Goal: Task Accomplishment & Management: Manage account settings

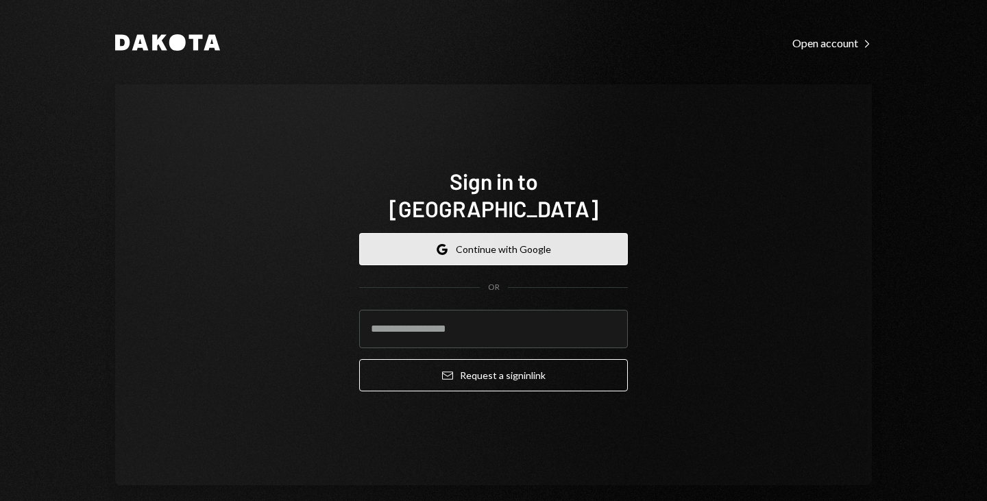
click at [393, 233] on button "Google Continue with Google" at bounding box center [493, 249] width 269 height 32
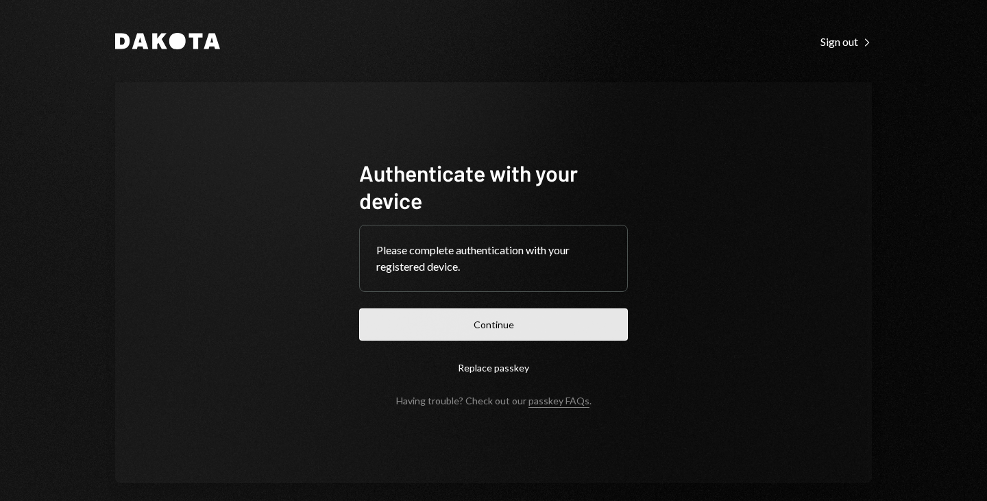
click at [591, 327] on button "Continue" at bounding box center [493, 324] width 269 height 32
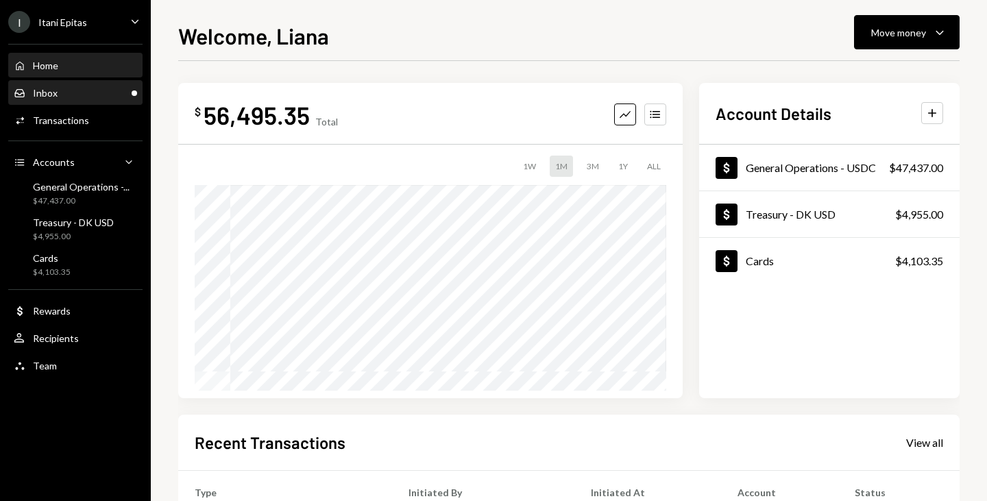
click at [100, 87] on div "Inbox Inbox" at bounding box center [75, 93] width 123 height 12
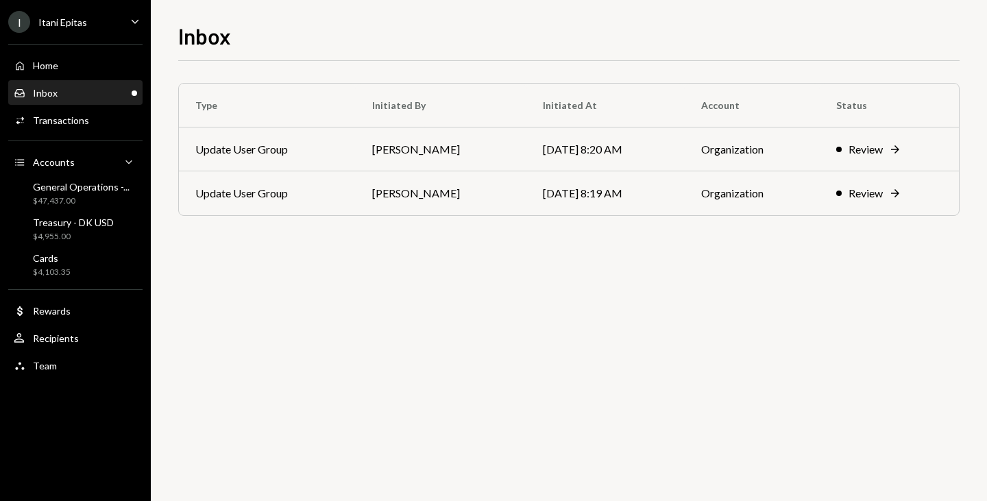
click at [77, 90] on div "Inbox Inbox" at bounding box center [75, 93] width 123 height 12
click at [867, 192] on div "Review" at bounding box center [865, 193] width 34 height 16
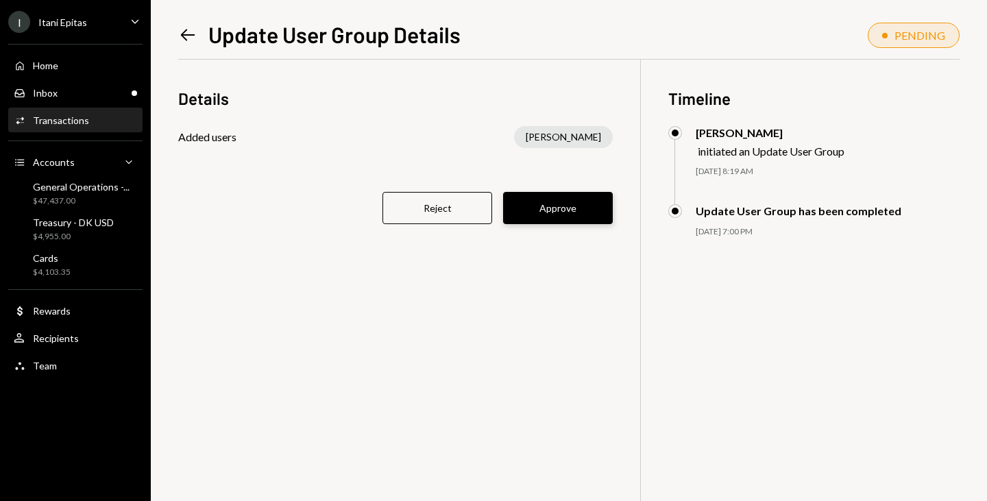
click at [561, 208] on button "Approve" at bounding box center [558, 208] width 110 height 32
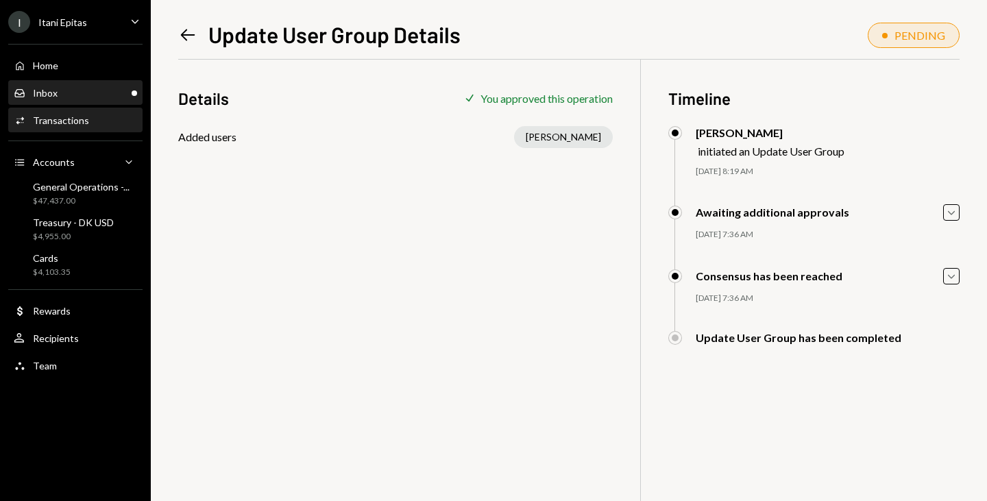
click at [61, 90] on div "Inbox Inbox" at bounding box center [75, 93] width 123 height 12
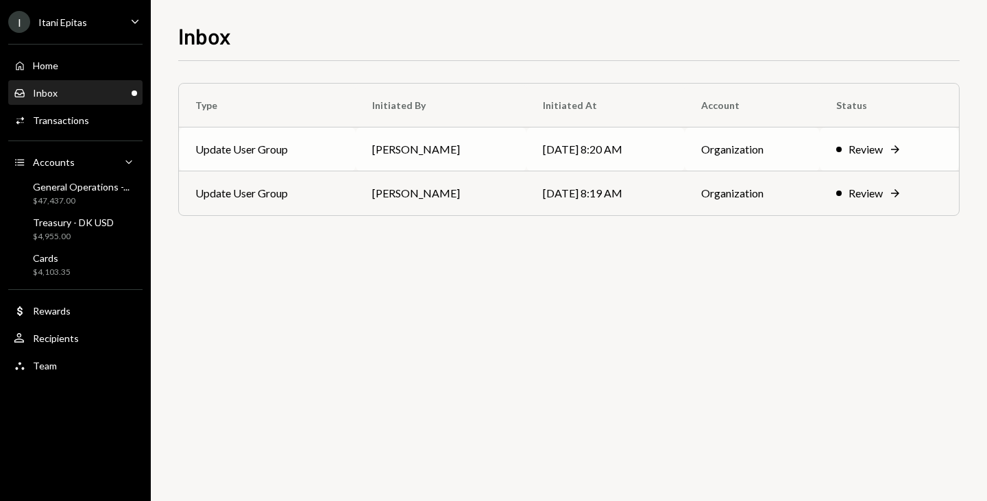
click at [864, 141] on div "Review" at bounding box center [865, 149] width 34 height 16
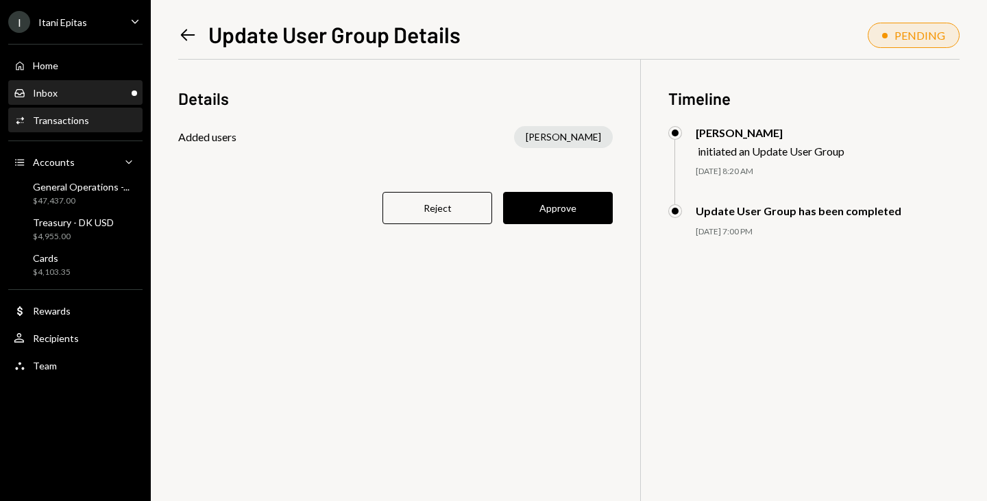
click at [86, 100] on div "Inbox Inbox" at bounding box center [75, 93] width 123 height 23
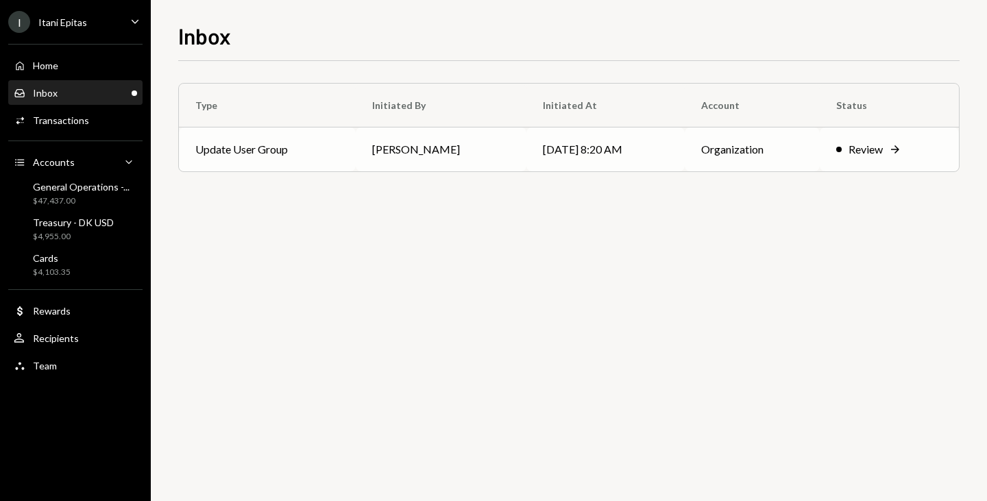
click at [353, 151] on td "Update User Group" at bounding box center [267, 149] width 177 height 44
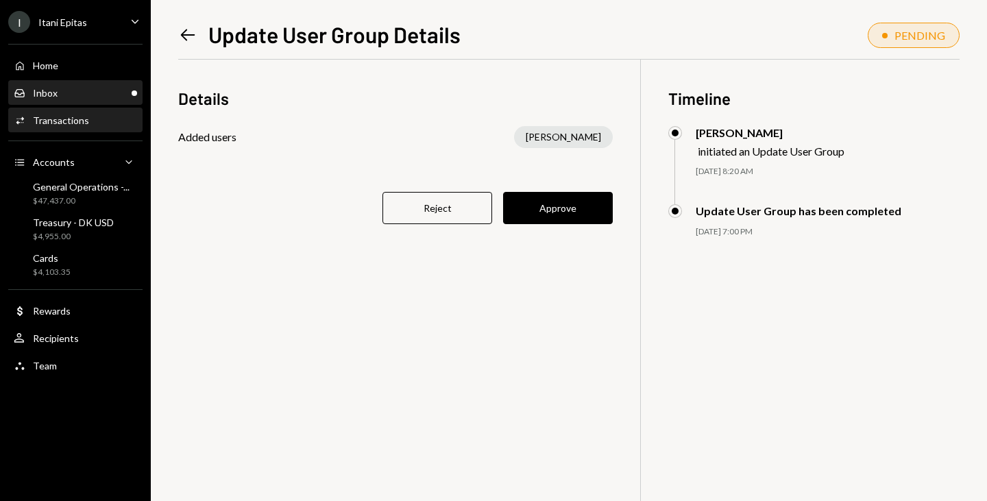
click at [62, 92] on div "Inbox Inbox" at bounding box center [75, 93] width 123 height 12
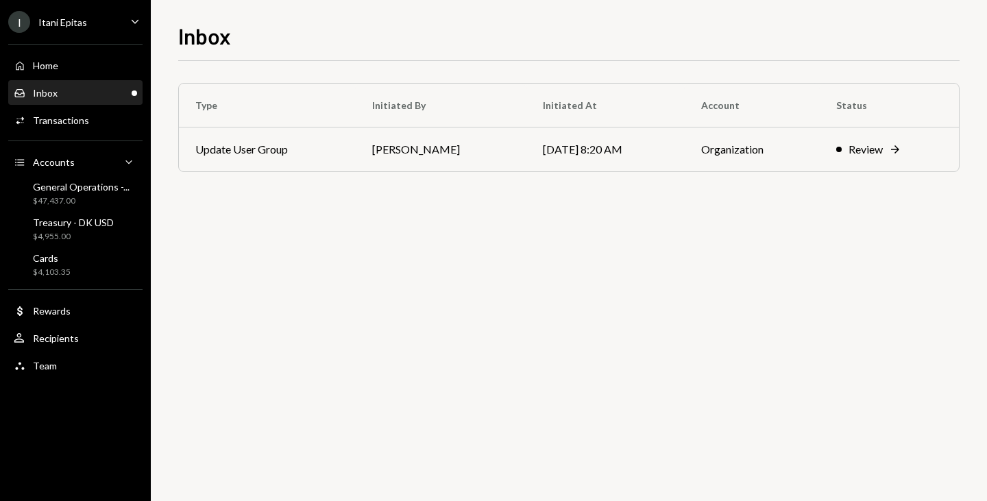
click at [62, 92] on div "Inbox Inbox" at bounding box center [75, 93] width 123 height 12
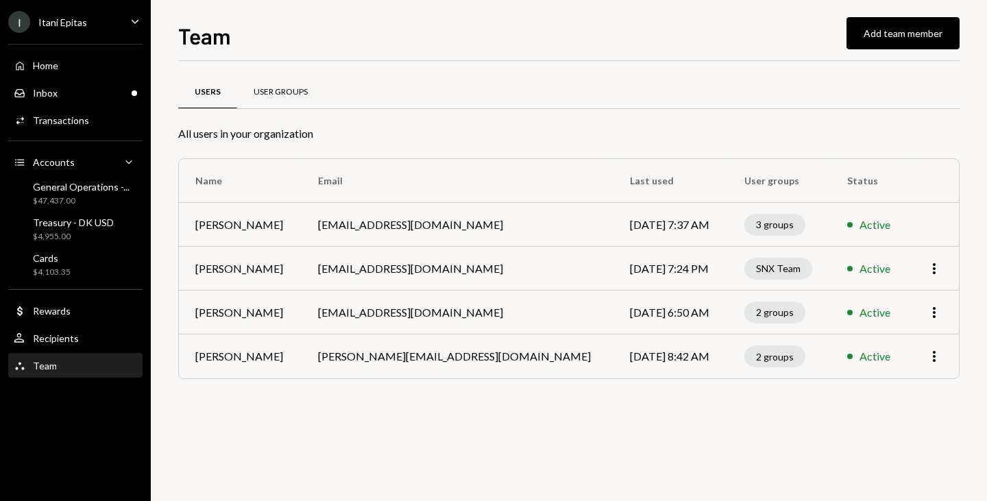
click at [289, 87] on div "User Groups" at bounding box center [280, 92] width 54 height 12
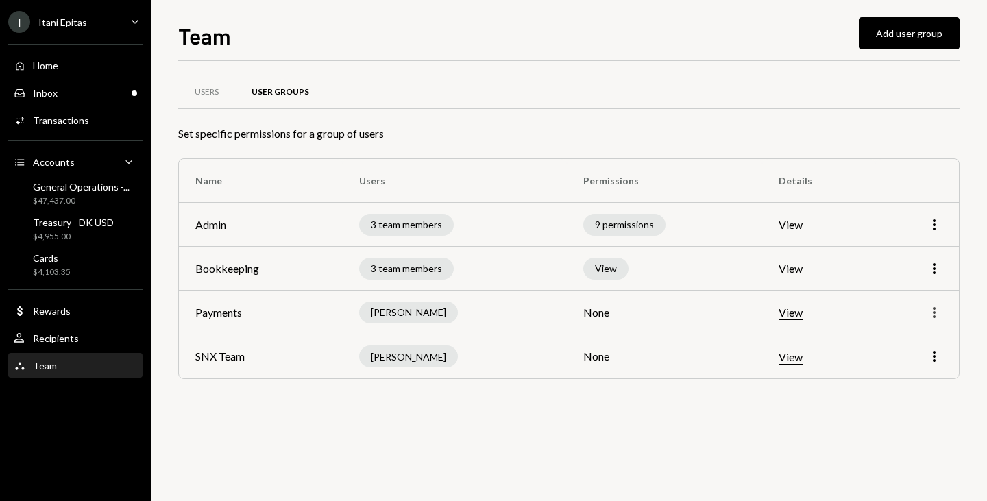
click at [927, 307] on icon "More" at bounding box center [934, 312] width 16 height 16
click at [884, 342] on div "Edit" at bounding box center [902, 342] width 69 height 24
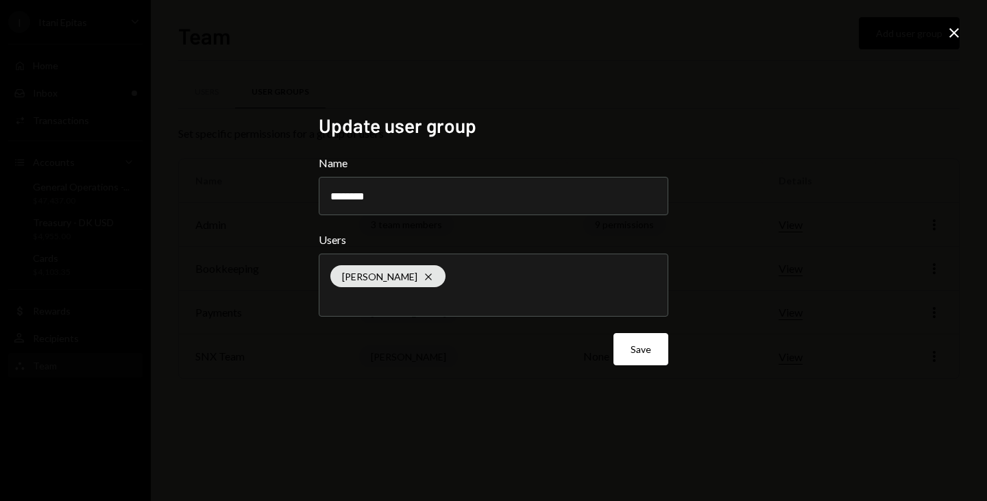
click at [565, 277] on div "Liana Etsebeth Cross" at bounding box center [493, 285] width 326 height 62
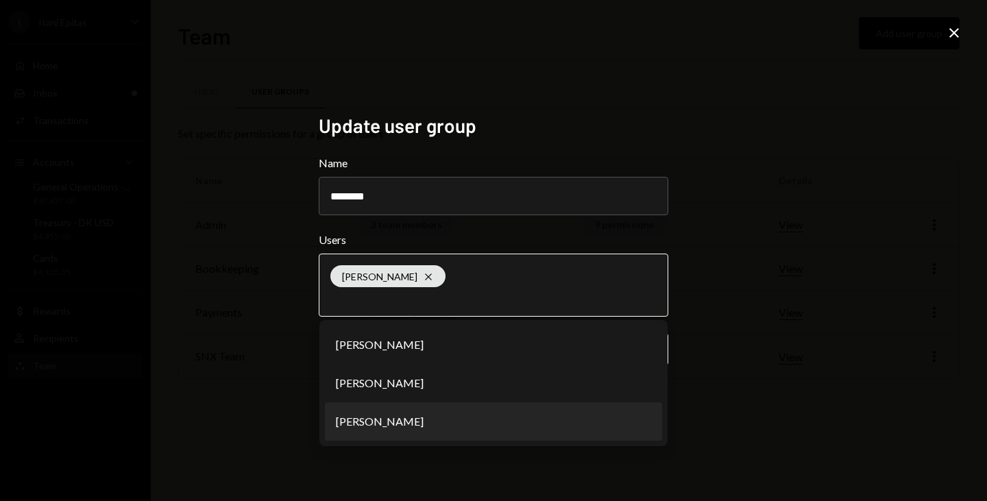
click at [411, 416] on li "[PERSON_NAME]" at bounding box center [493, 421] width 337 height 38
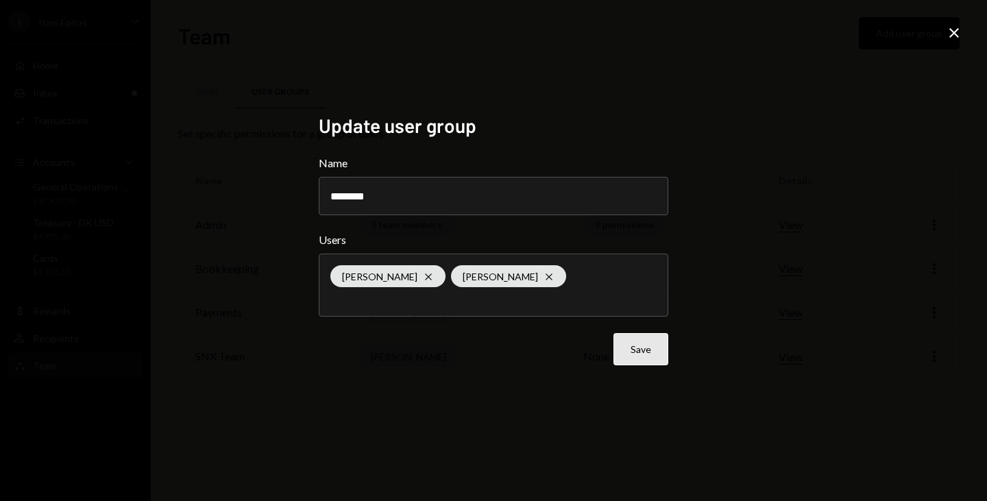
click at [647, 356] on button "Save" at bounding box center [640, 349] width 55 height 32
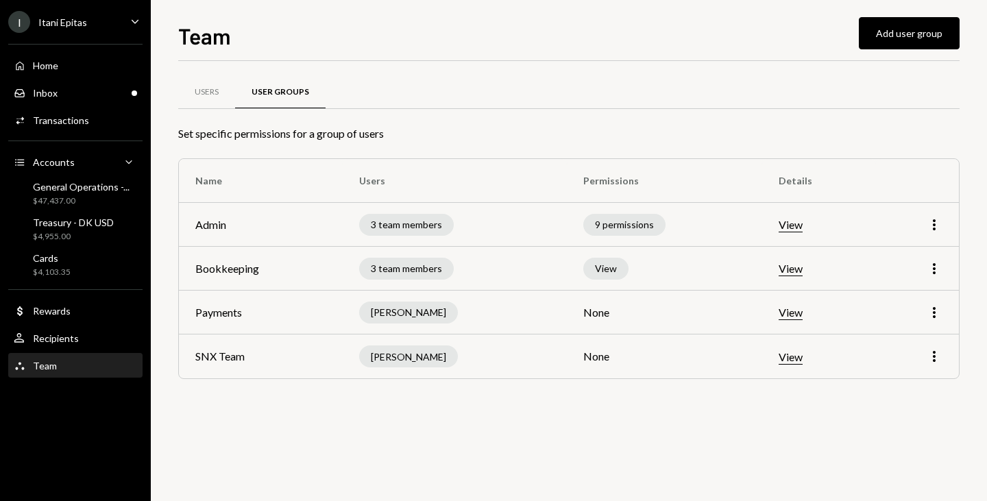
click at [145, 108] on div "Home Home Inbox Inbox Activities Transactions Accounts Accounts Caret Down Gene…" at bounding box center [75, 208] width 151 height 345
click at [187, 103] on div "Users" at bounding box center [206, 92] width 57 height 33
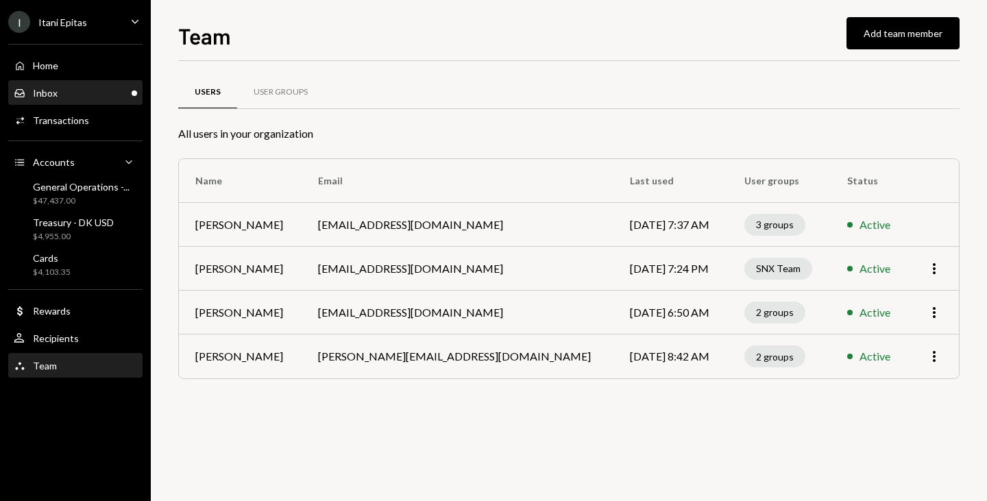
click at [72, 95] on div "Inbox Inbox" at bounding box center [75, 93] width 123 height 12
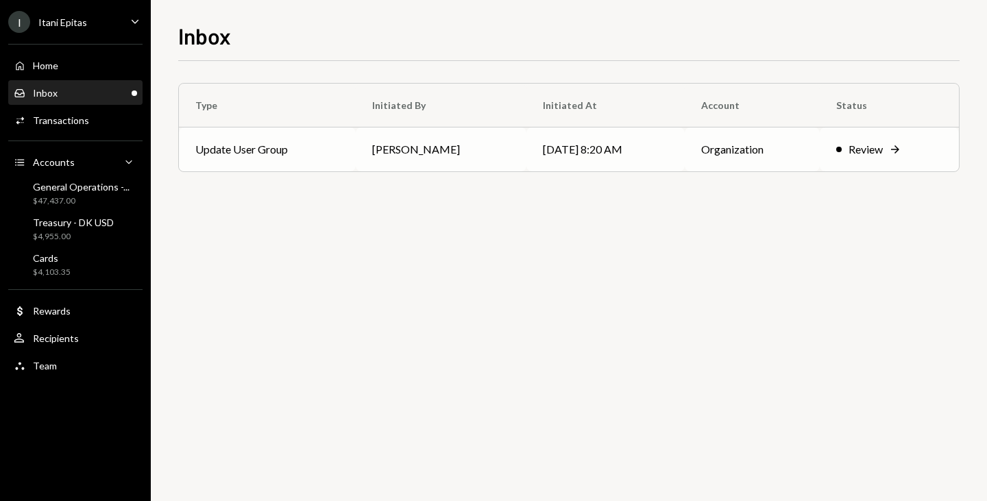
click at [861, 143] on div "Review" at bounding box center [865, 149] width 34 height 16
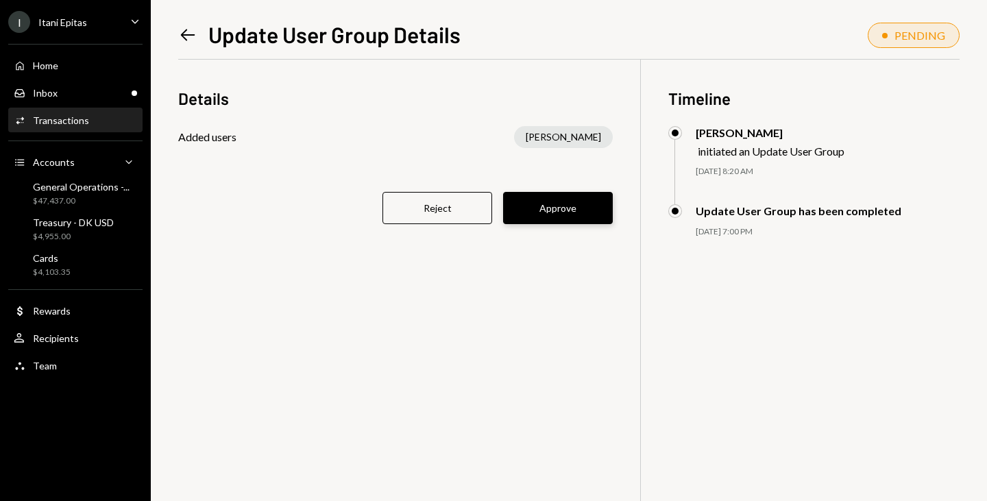
click at [577, 199] on button "Approve" at bounding box center [558, 208] width 110 height 32
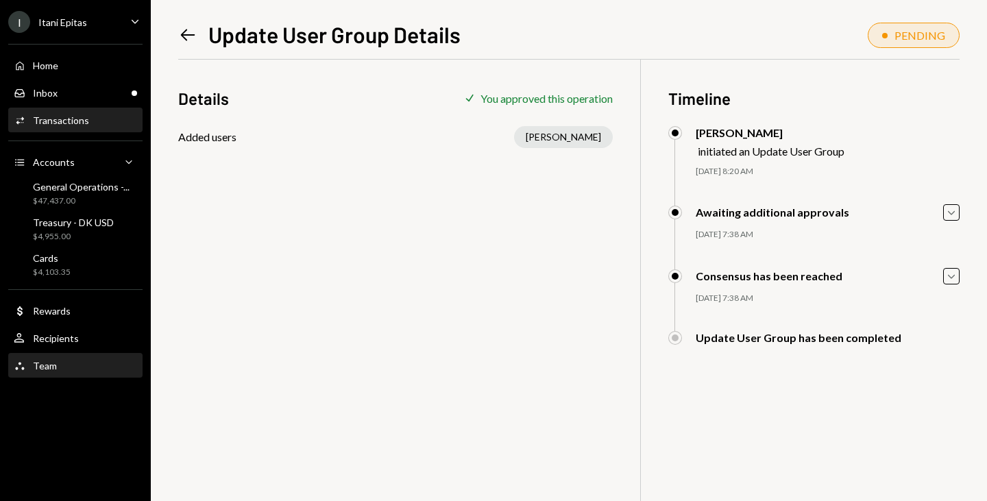
click at [55, 360] on div "Team" at bounding box center [45, 366] width 24 height 12
